Goal: Task Accomplishment & Management: Use online tool/utility

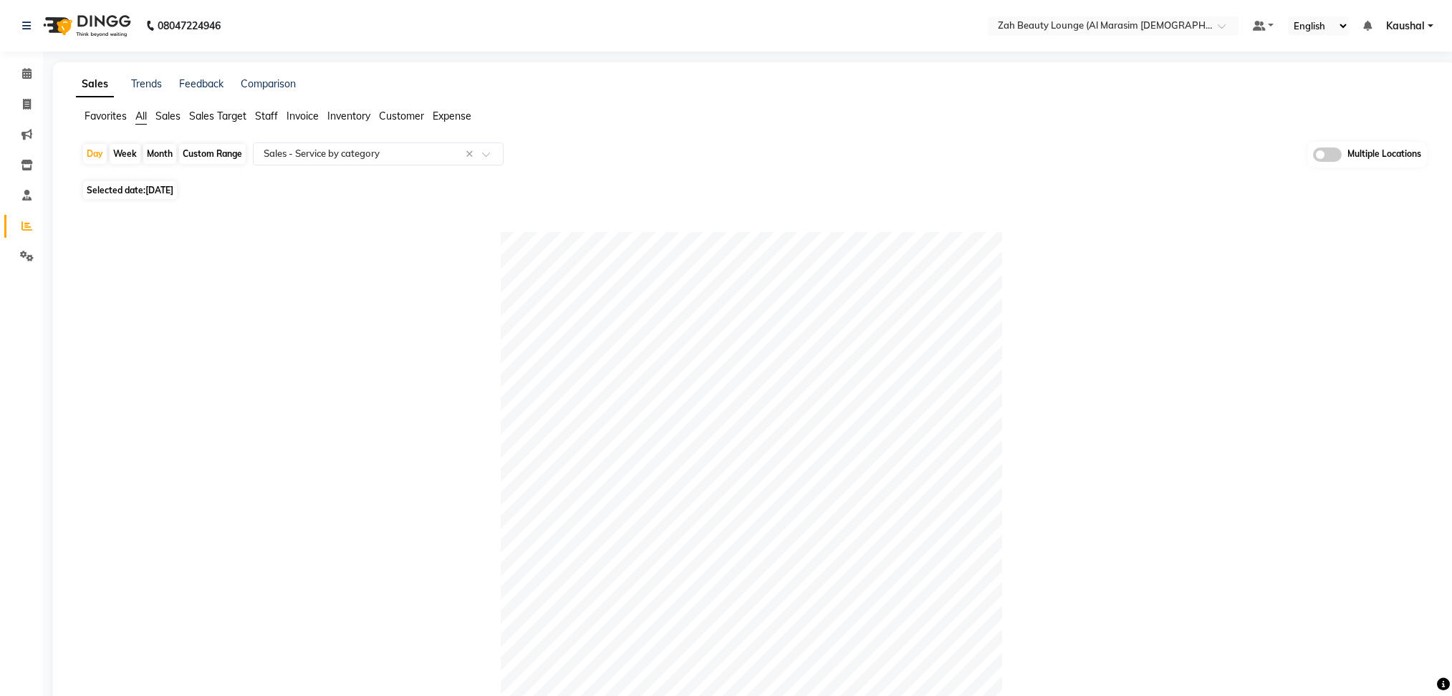
select select "full_report"
select select "csv"
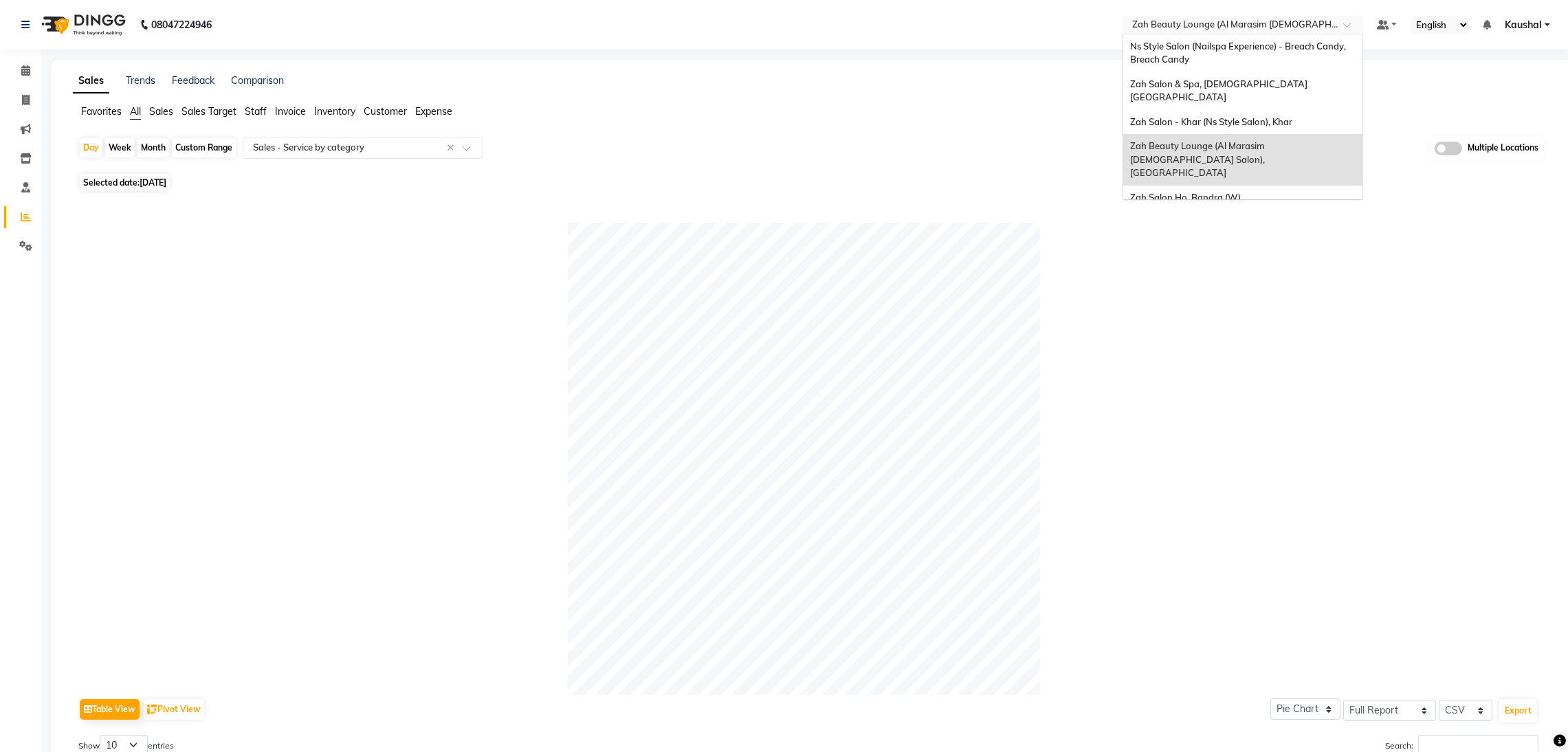
click at [1346, 26] on span at bounding box center [1352, 29] width 17 height 13
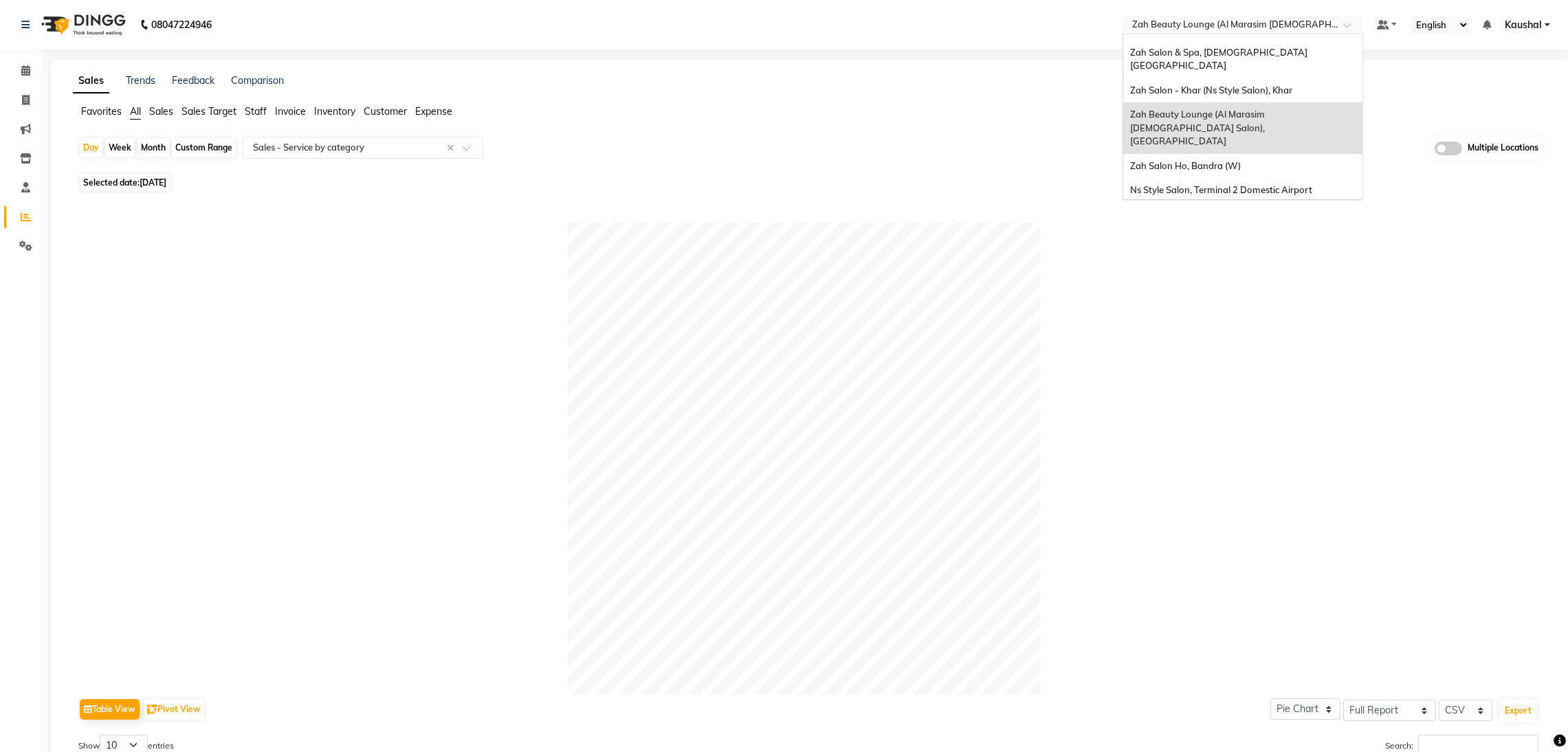
click at [1247, 209] on span "Ns Style Salon, Terminal 1 Domestic Airport" at bounding box center [1222, 214] width 182 height 11
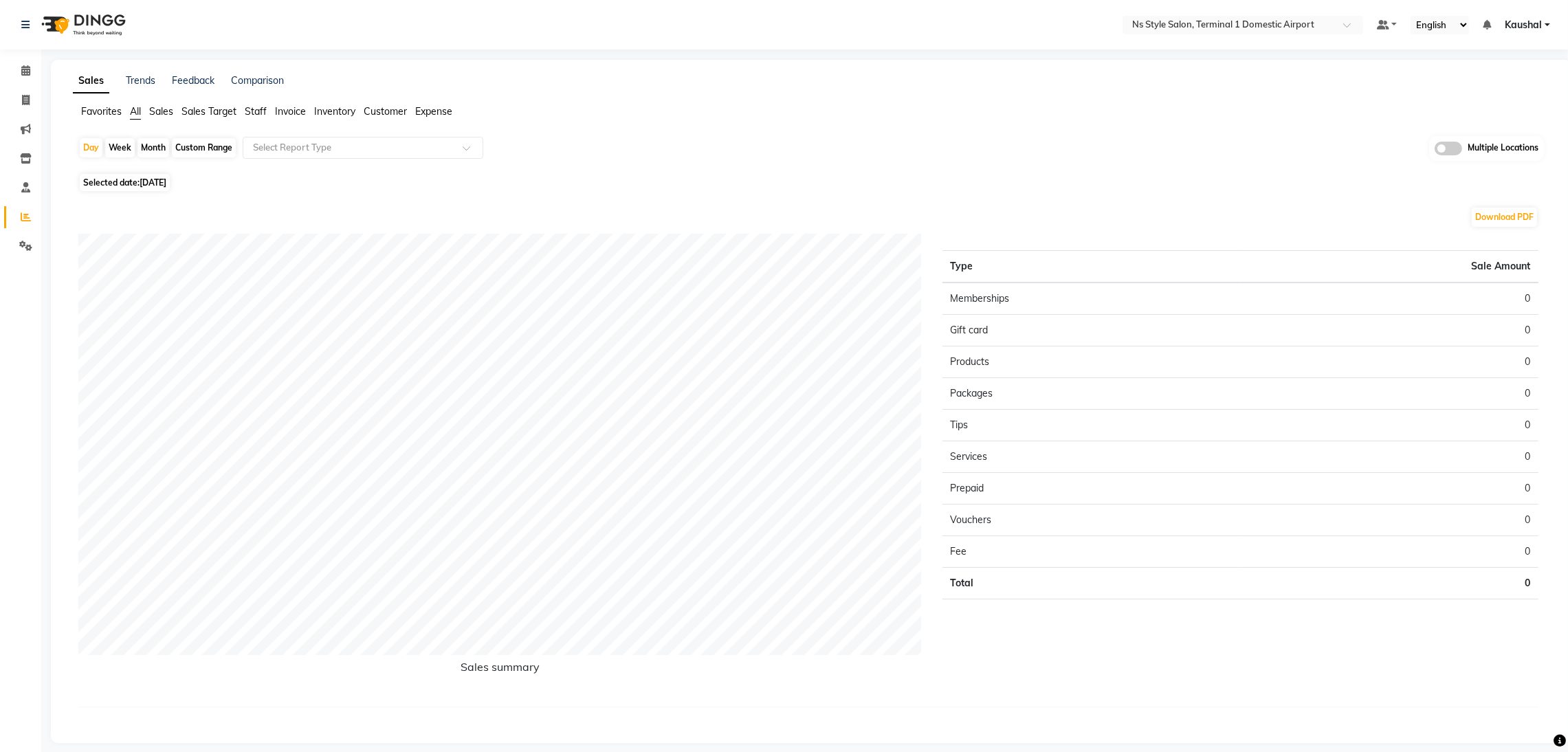
click at [166, 185] on span "[DATE]" at bounding box center [153, 182] width 27 height 11
select select "9"
select select "2025"
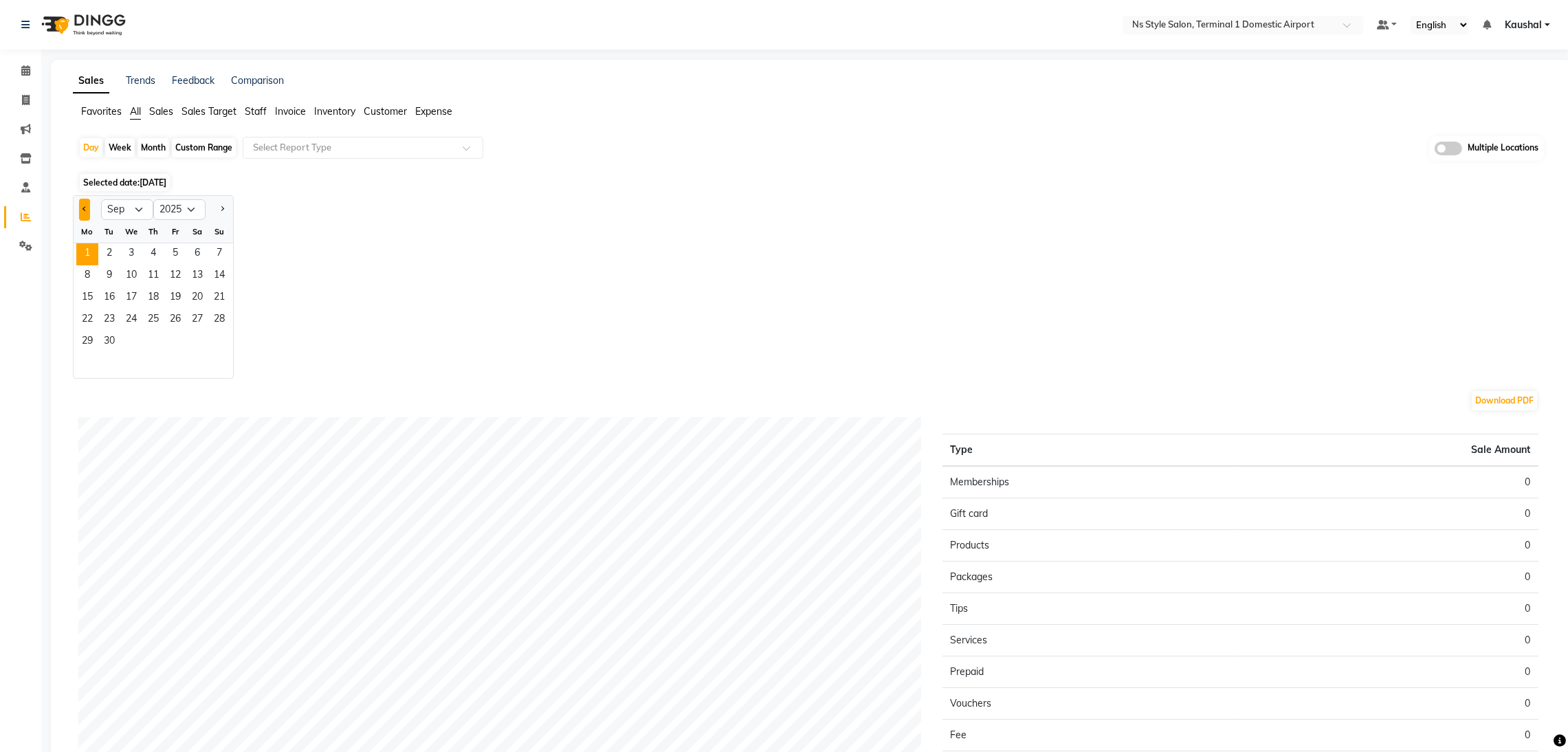
click at [85, 210] on span "Previous month" at bounding box center [84, 208] width 5 height 5
select select "8"
click at [159, 146] on div "Month" at bounding box center [153, 148] width 32 height 19
select select "9"
select select "2025"
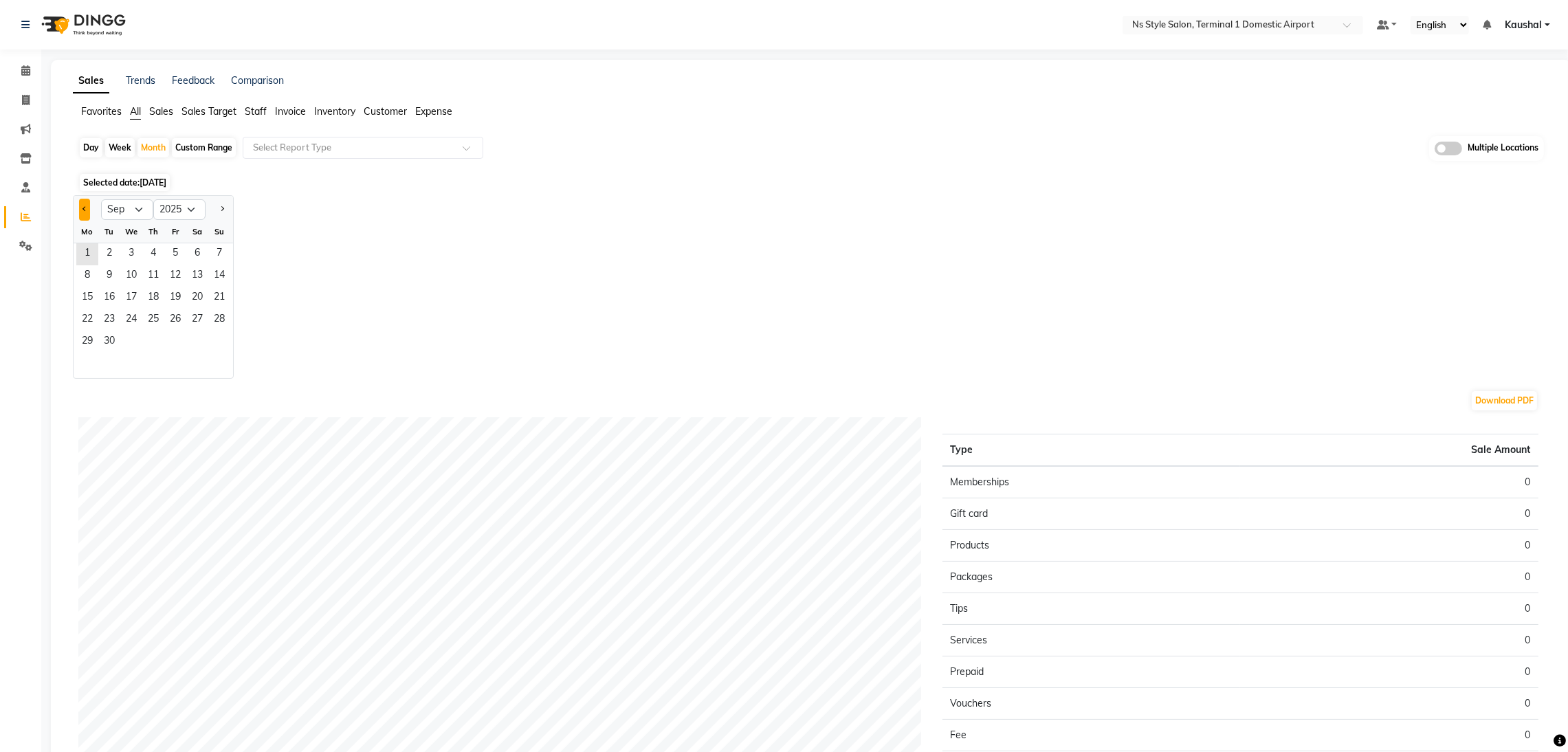
click at [83, 207] on span "Previous month" at bounding box center [84, 208] width 5 height 5
select select "8"
click at [163, 255] on div "1 2 3" at bounding box center [154, 254] width 159 height 22
click at [176, 259] on span "1" at bounding box center [175, 254] width 22 height 22
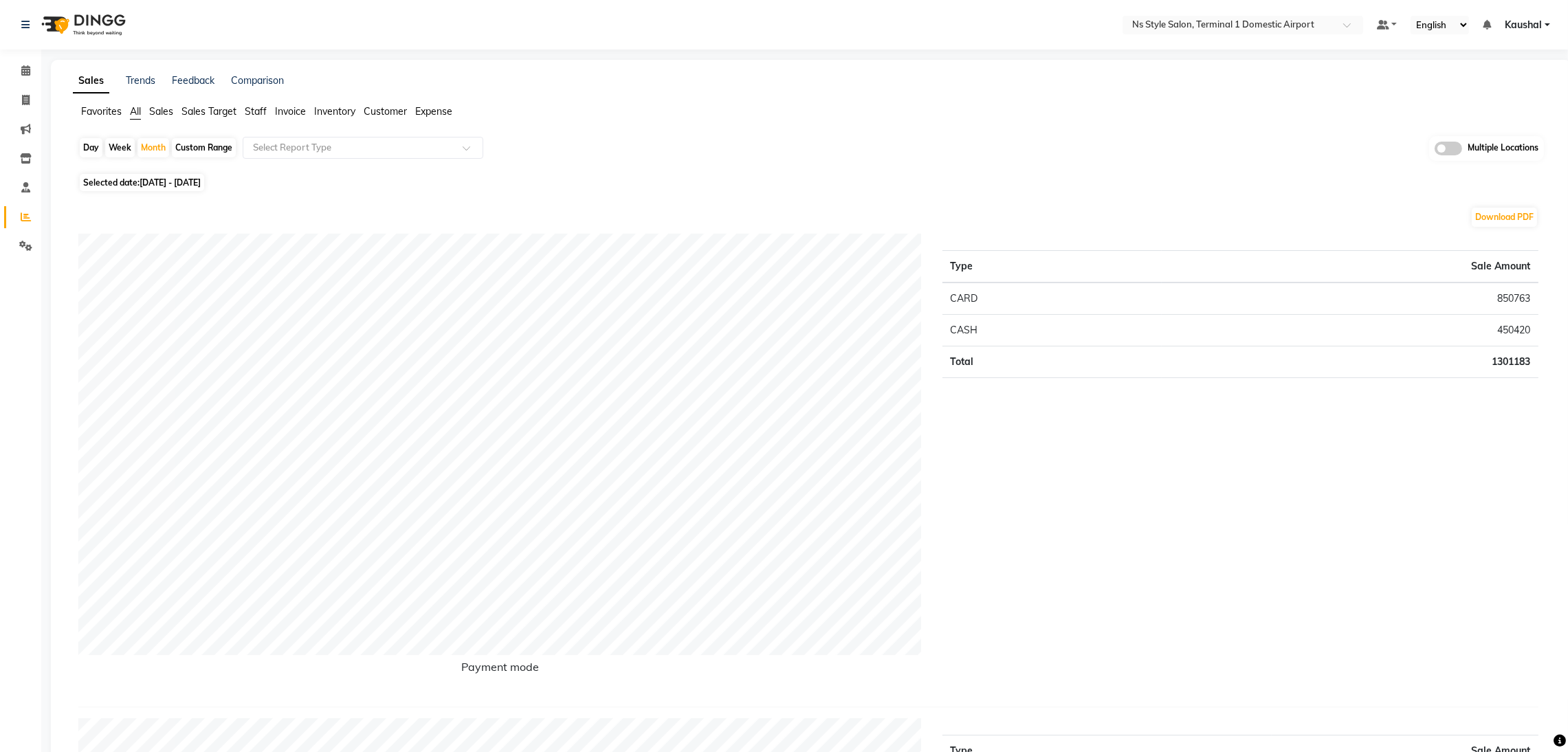
click at [258, 111] on span "Staff" at bounding box center [255, 111] width 22 height 12
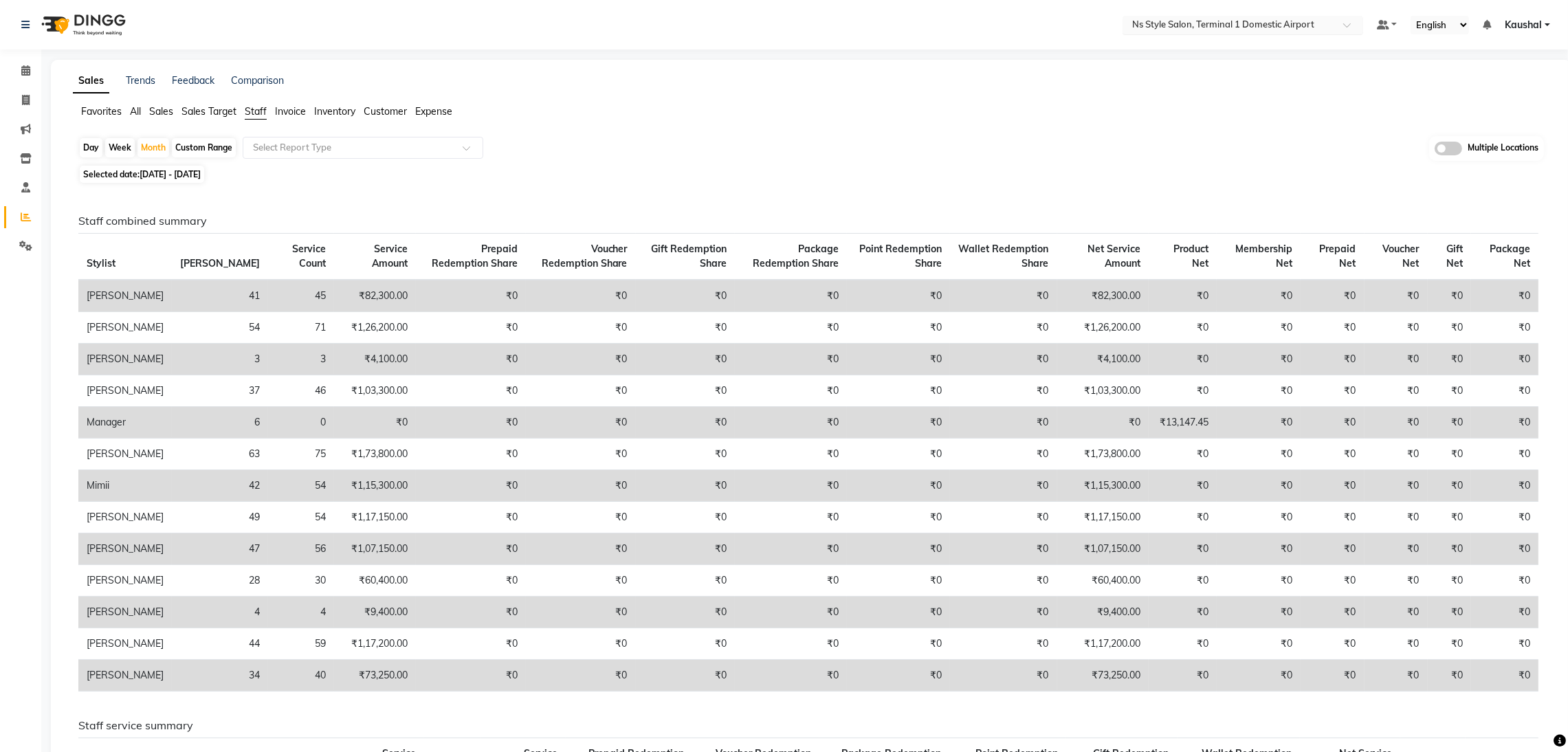
click at [1286, 23] on input "text" at bounding box center [1229, 26] width 200 height 13
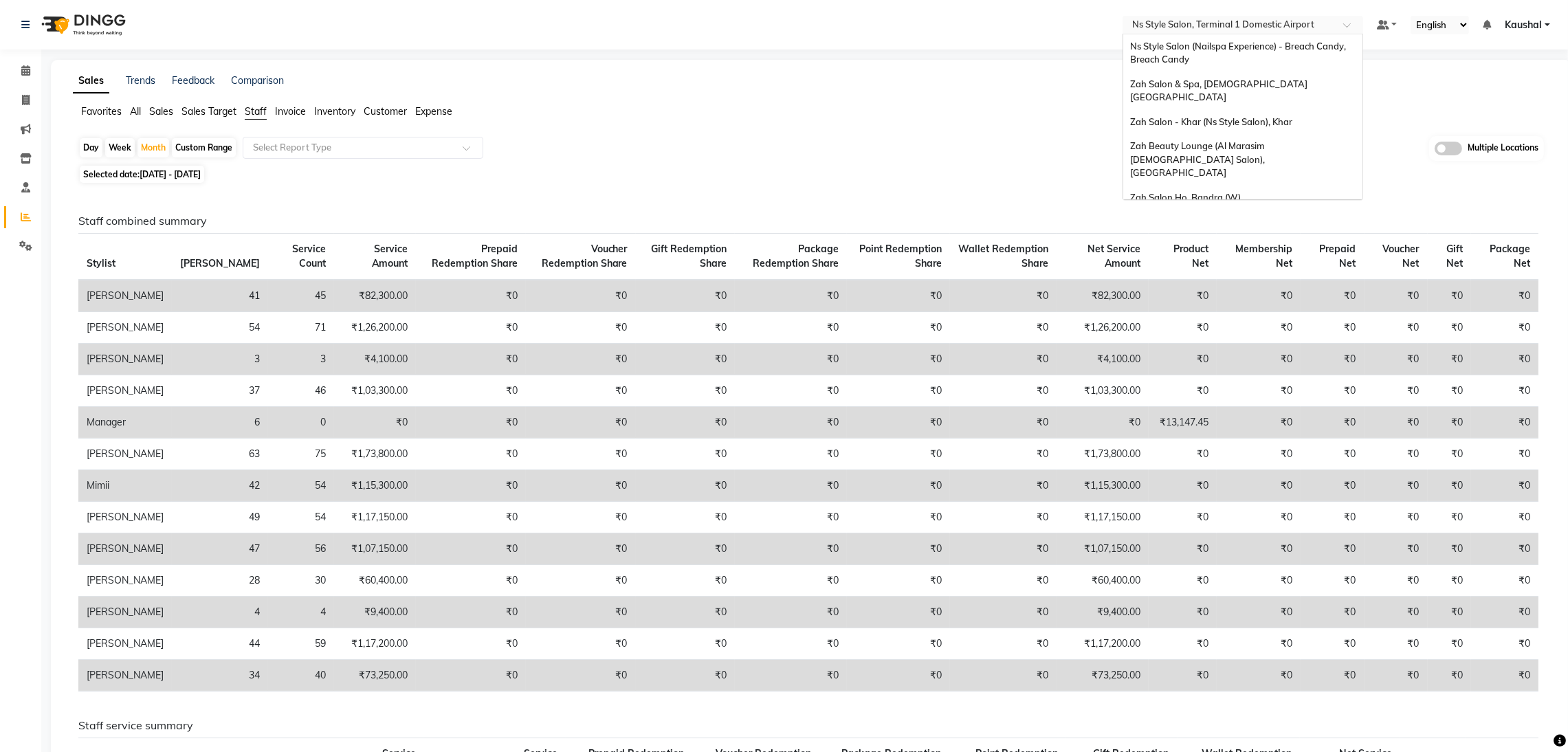
scroll to position [32, 0]
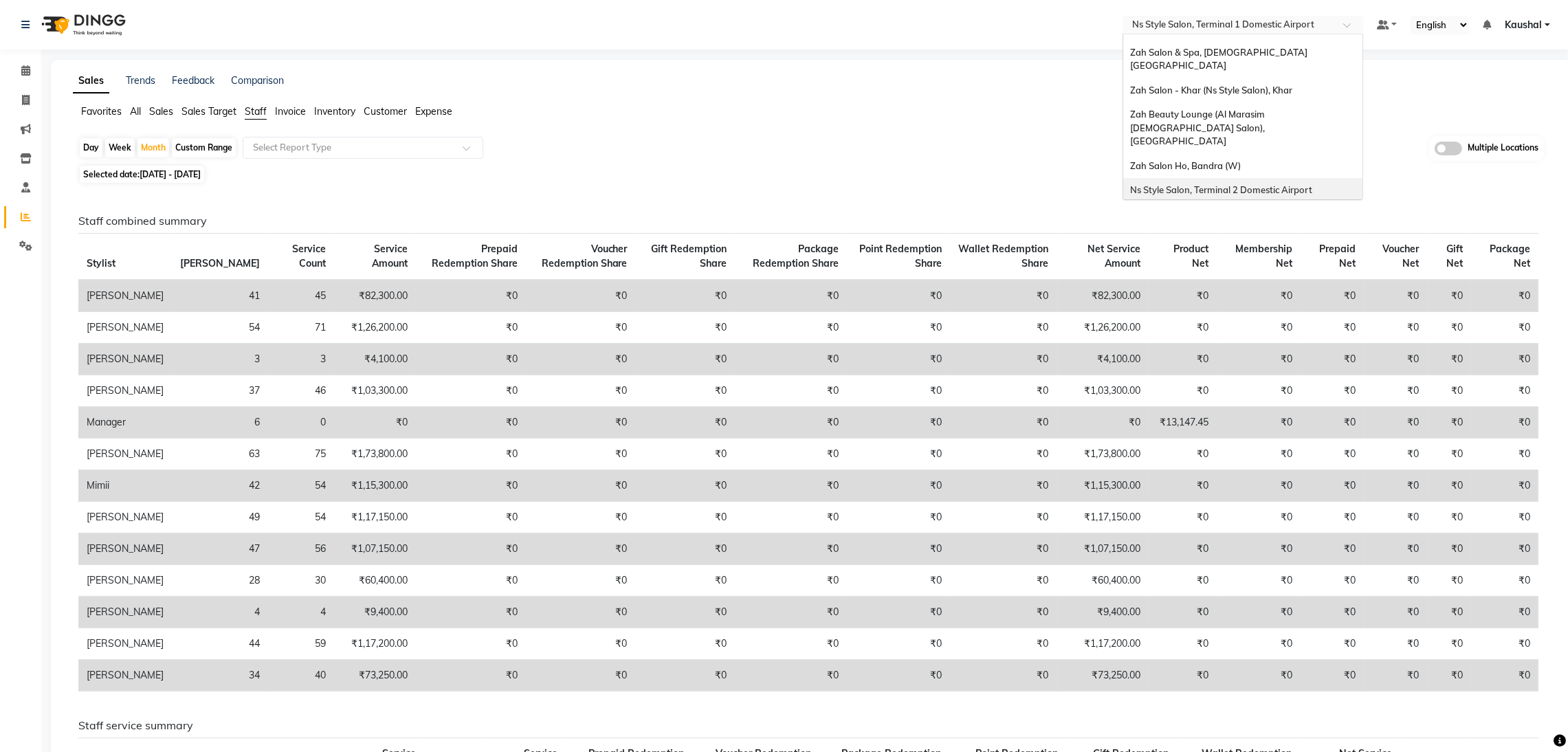
click at [1266, 184] on span "Ns Style Salon, Terminal 2 Domestic Airport" at bounding box center [1222, 189] width 182 height 11
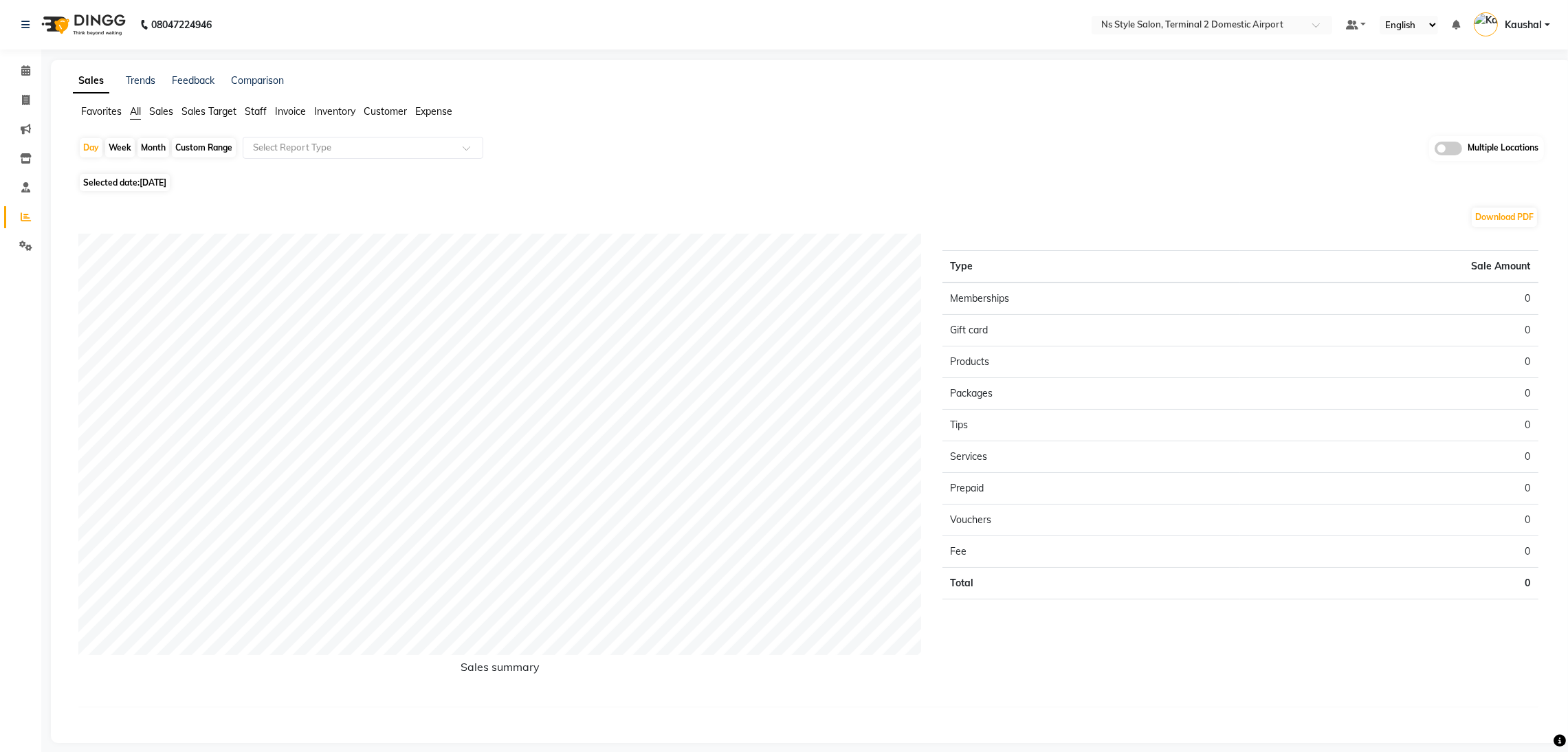
click at [150, 149] on div "Month" at bounding box center [153, 148] width 32 height 19
select select "9"
select select "2025"
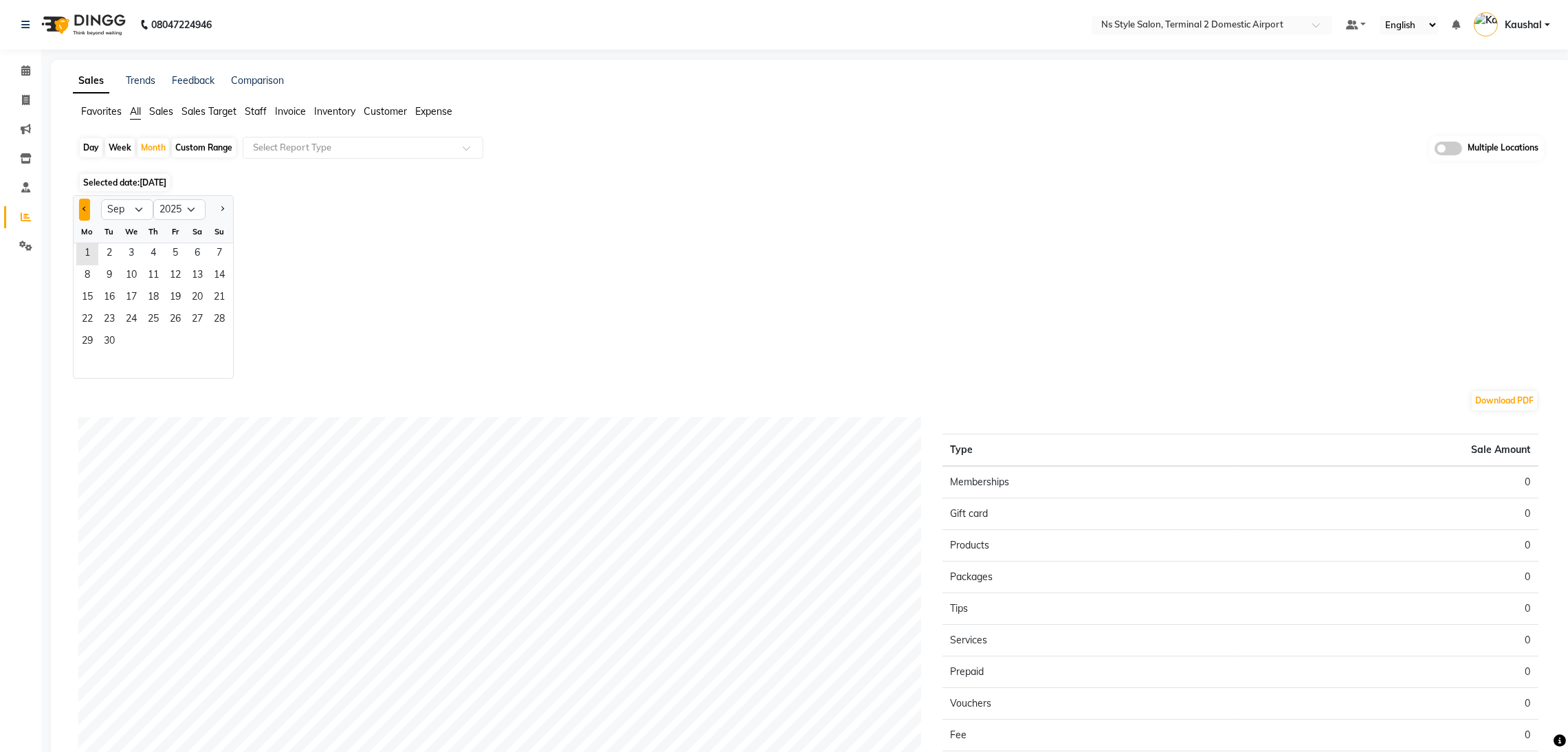
click at [83, 204] on button "Previous month" at bounding box center [83, 209] width 11 height 22
select select "8"
click at [168, 255] on span "1" at bounding box center [175, 254] width 22 height 22
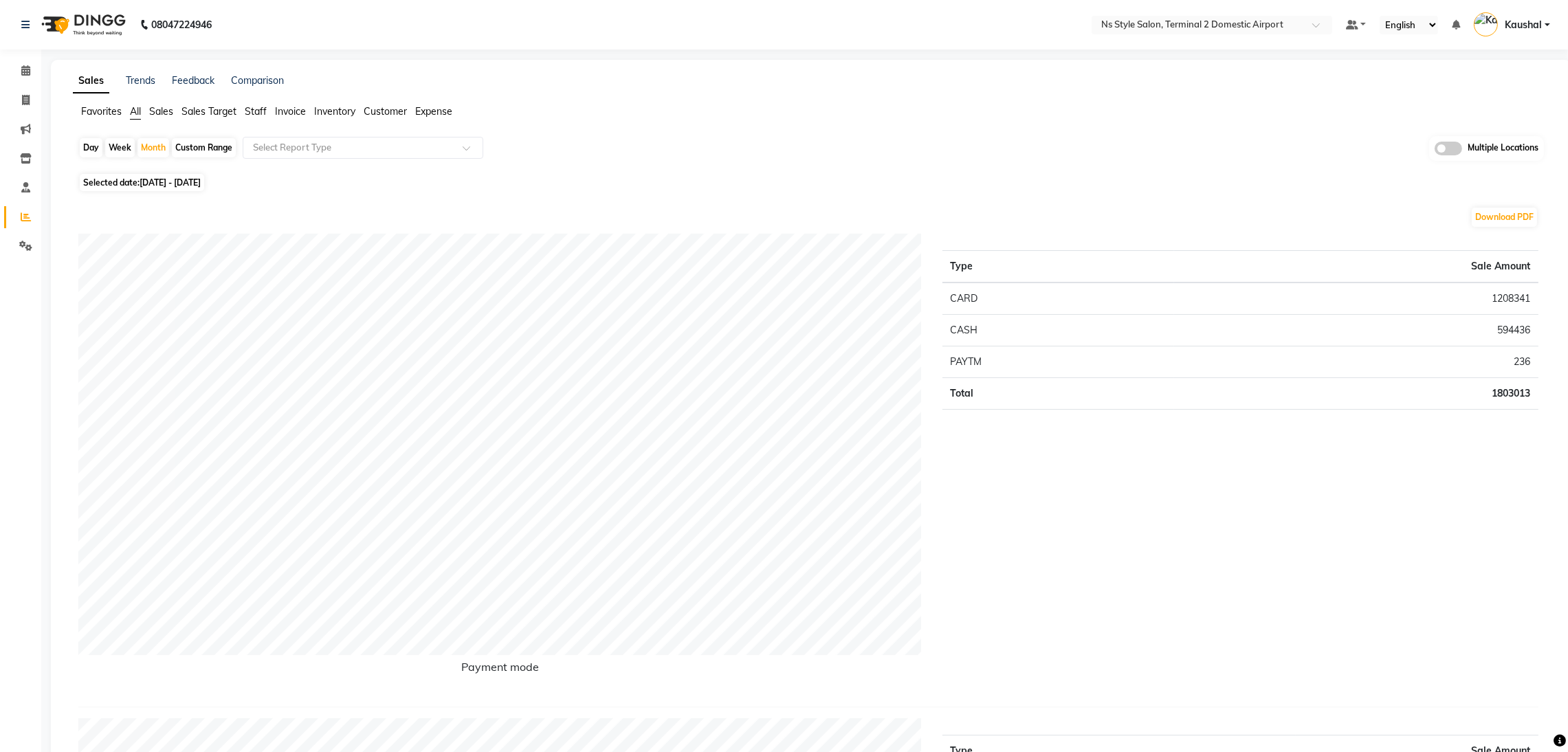
click at [249, 111] on span "Staff" at bounding box center [255, 111] width 22 height 12
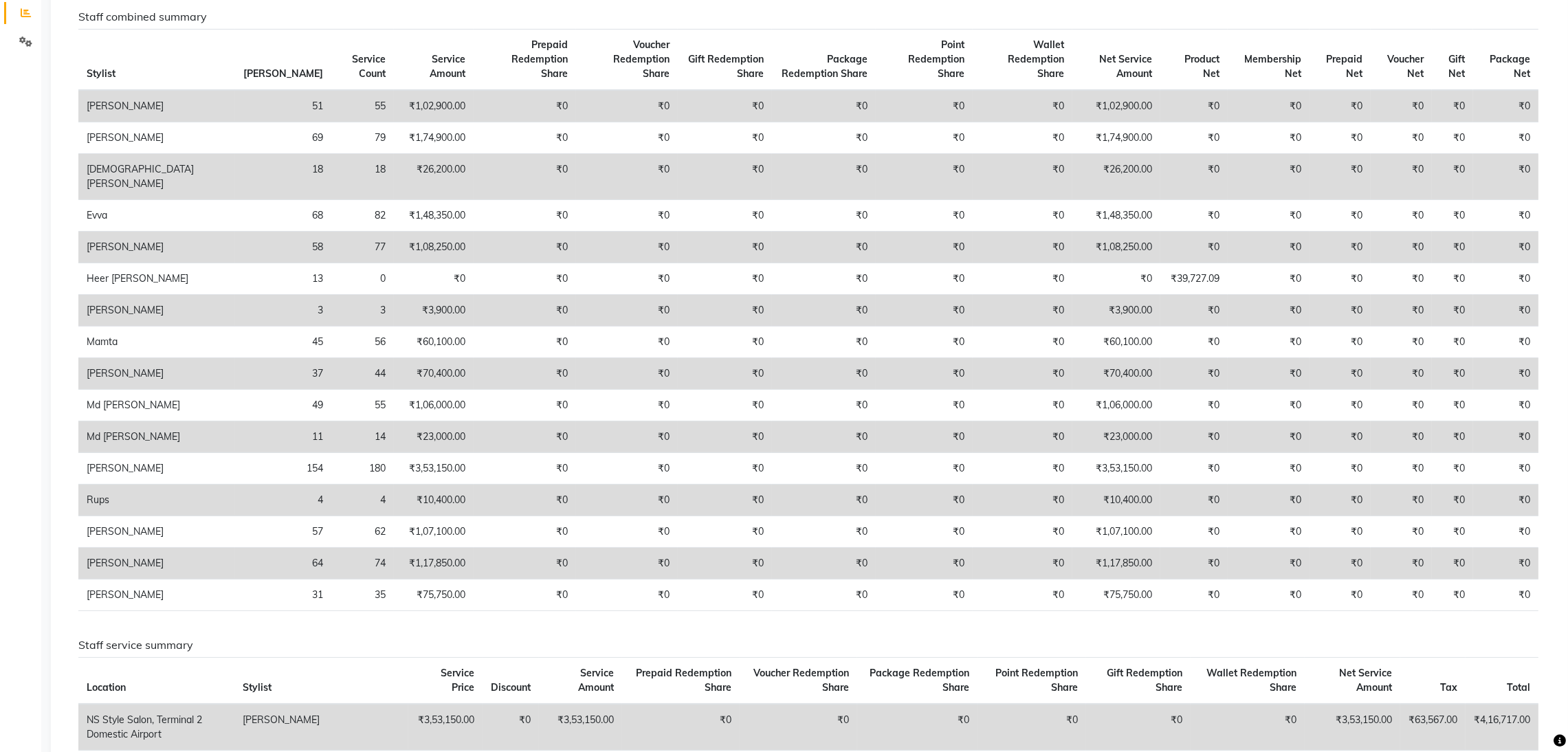
scroll to position [206, 0]
